Goal: Task Accomplishment & Management: Complete application form

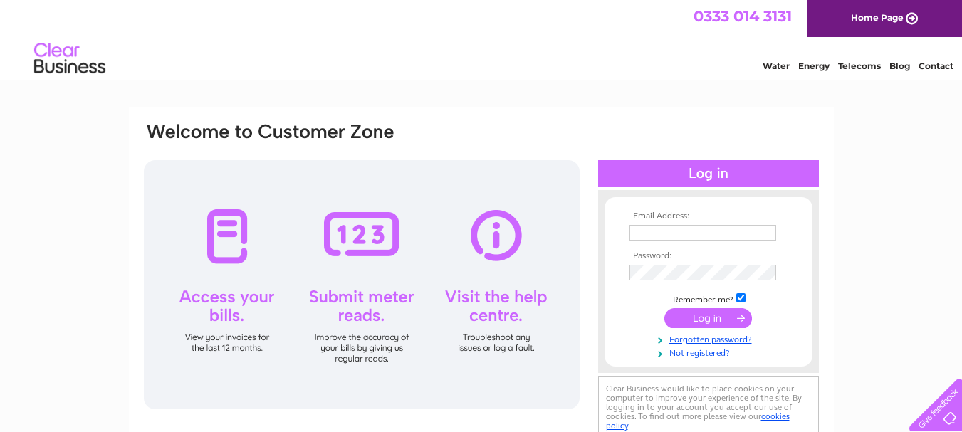
click at [655, 239] on input "text" at bounding box center [703, 233] width 147 height 16
type input "carltonmetalsltd@gmail.com"
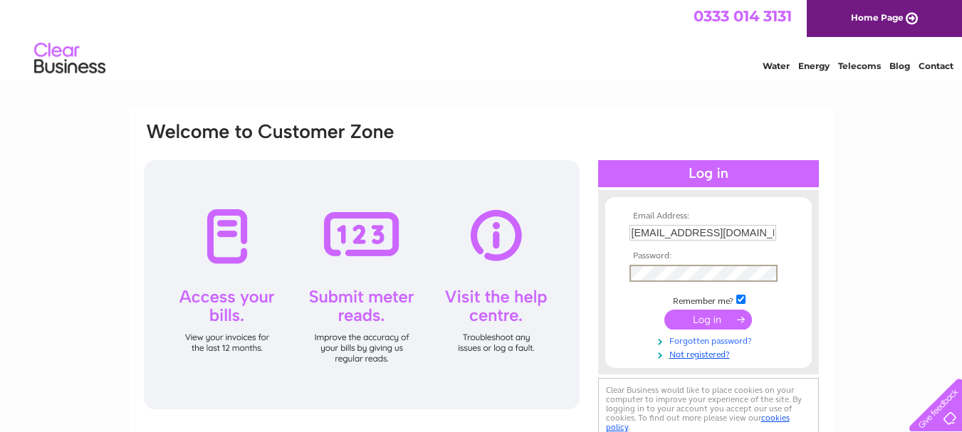
click at [685, 339] on link "Forgotten password?" at bounding box center [711, 340] width 162 height 14
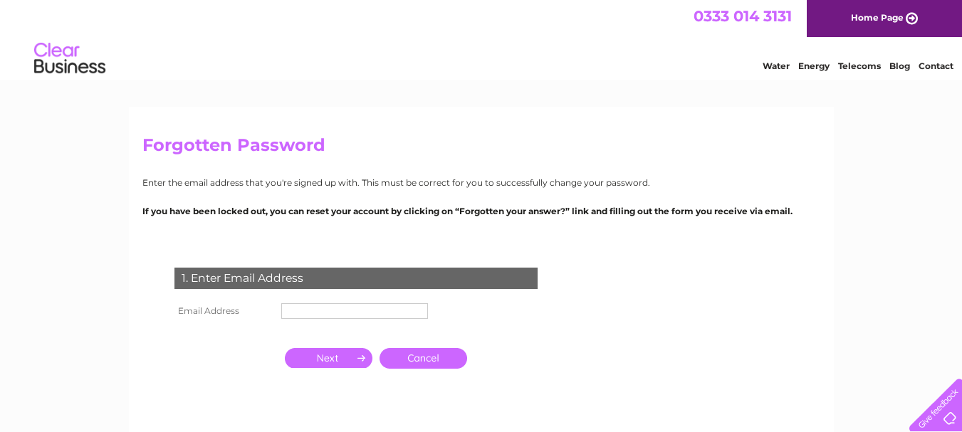
click at [393, 316] on input "text" at bounding box center [354, 311] width 147 height 16
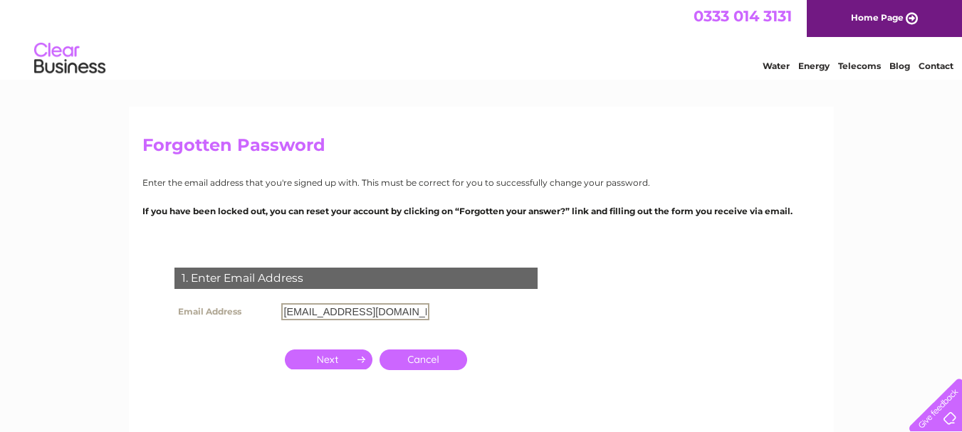
type input "carltonmetalsltd@gmail.com"
click at [347, 360] on input "button" at bounding box center [329, 358] width 88 height 20
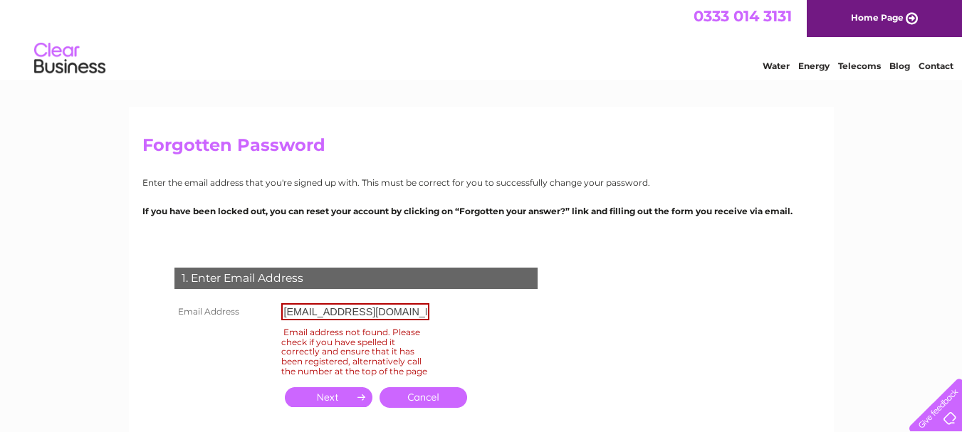
scroll to position [63, 0]
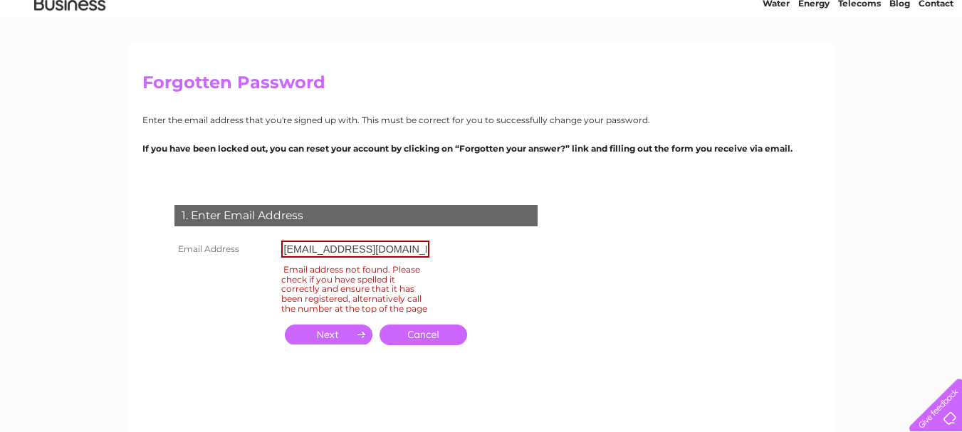
click at [431, 343] on link "Cancel" at bounding box center [424, 335] width 88 height 21
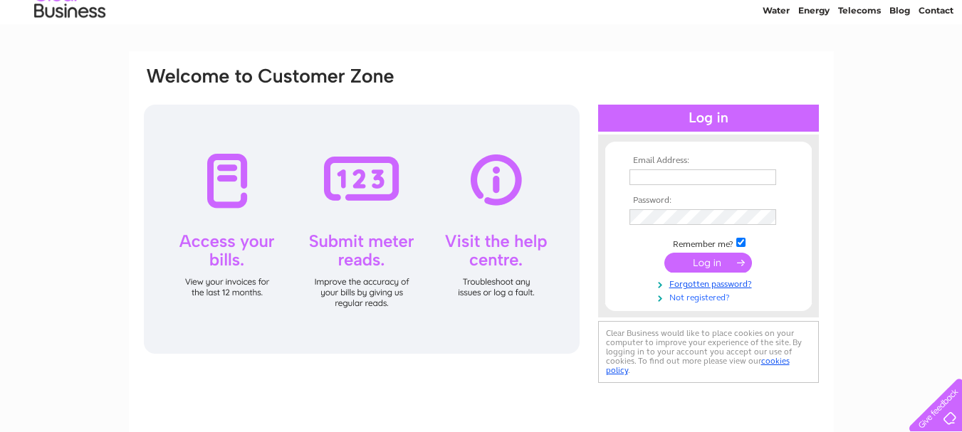
click at [699, 299] on link "Not registered?" at bounding box center [711, 297] width 162 height 14
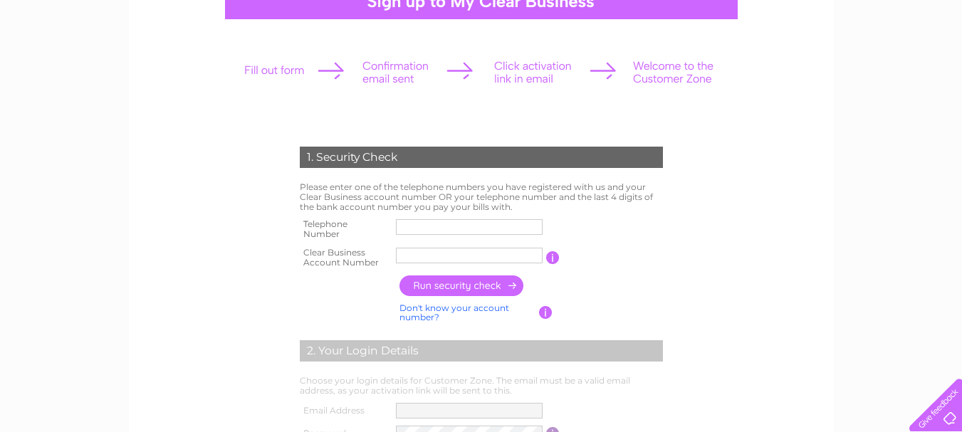
scroll to position [157, 0]
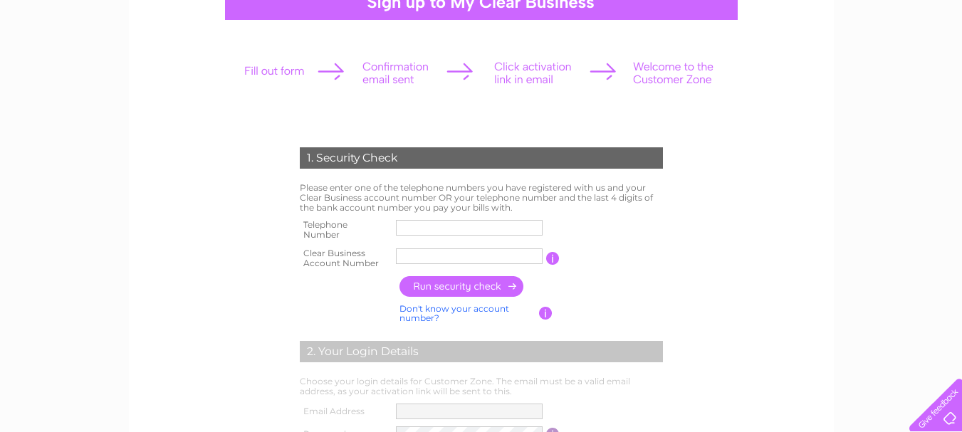
click at [474, 224] on input "text" at bounding box center [469, 228] width 147 height 16
type input "07534541834"
click at [445, 256] on input "text" at bounding box center [469, 257] width 147 height 16
type input "3026271"
click at [451, 279] on input "button" at bounding box center [462, 286] width 125 height 21
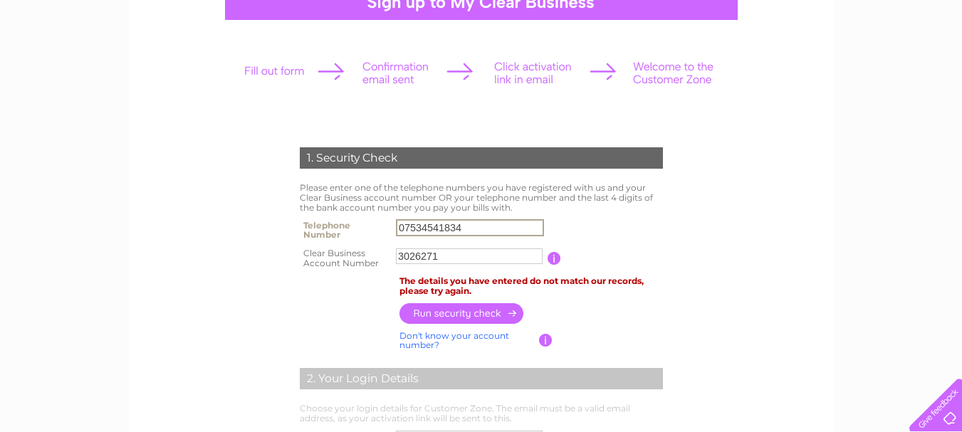
drag, startPoint x: 489, startPoint y: 228, endPoint x: 359, endPoint y: 232, distance: 130.4
click at [359, 232] on tr "Telephone Number 07534541834" at bounding box center [481, 230] width 370 height 28
click at [419, 311] on input "button" at bounding box center [462, 313] width 125 height 21
drag, startPoint x: 482, startPoint y: 229, endPoint x: 373, endPoint y: 230, distance: 108.3
click at [373, 230] on tr "Telephone Number 07518192350" at bounding box center [481, 230] width 370 height 28
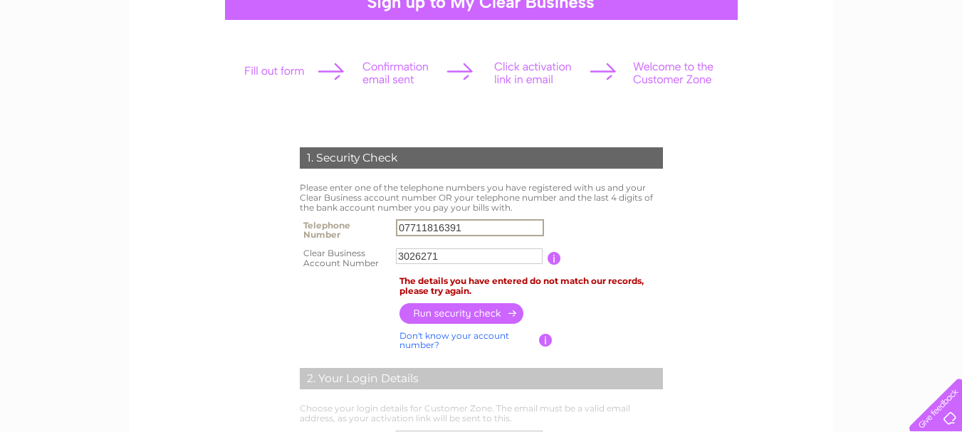
type input "07711816391"
click at [431, 313] on input "button" at bounding box center [462, 313] width 125 height 21
